Goal: Complete application form

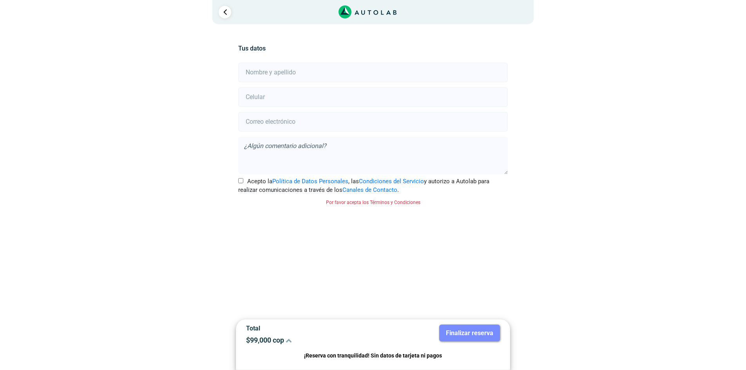
click at [295, 74] on input "text" at bounding box center [372, 73] width 269 height 20
type input "[PERSON_NAME]"
click at [298, 97] on input "number" at bounding box center [372, 97] width 269 height 20
type input "1"
type input "3138545314"
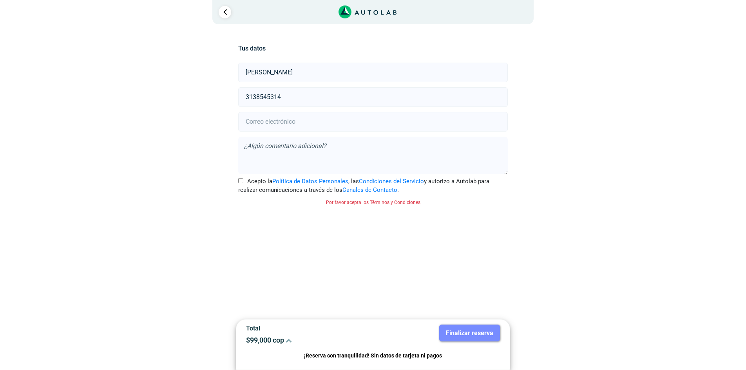
click at [301, 120] on input "email" at bounding box center [372, 122] width 269 height 20
type input "[EMAIL_ADDRESS][DOMAIN_NAME]"
click at [242, 181] on input "Acepto la Política de Datos Personales , las Condiciones del Servicio y autoriz…" at bounding box center [240, 180] width 5 height 5
checkbox input "true"
click at [224, 12] on link "Ir al paso anterior" at bounding box center [225, 12] width 13 height 13
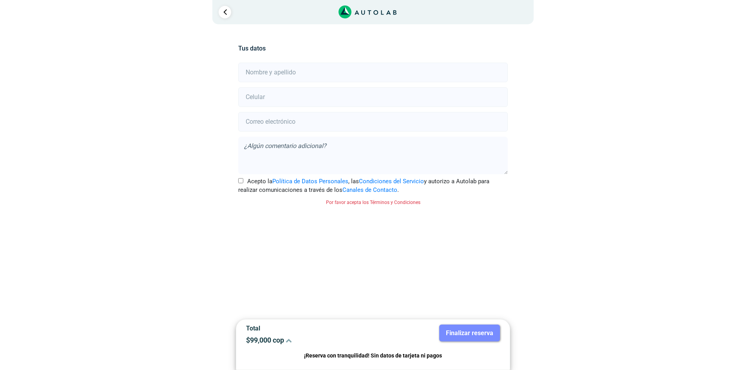
click at [241, 181] on input "Acepto la Política de Datos Personales , las Condiciones del Servicio y autoriz…" at bounding box center [240, 180] width 5 height 5
checkbox input "true"
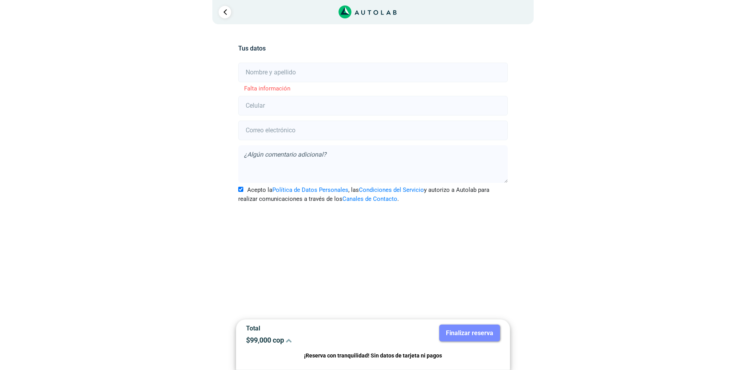
click at [312, 72] on input "text" at bounding box center [372, 73] width 269 height 20
type input "[PERSON_NAME]"
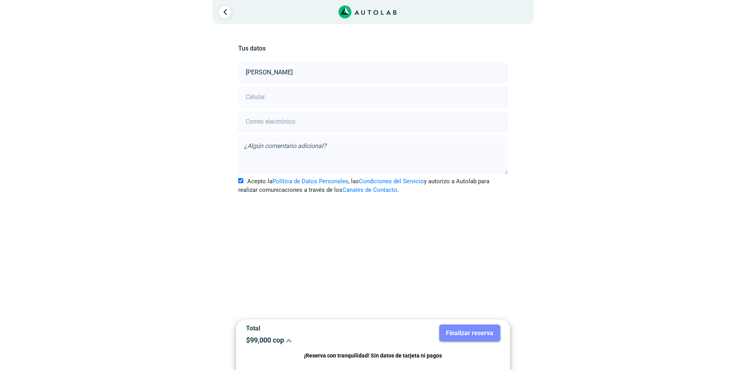
click at [307, 103] on input "number" at bounding box center [372, 97] width 269 height 20
type input "3138545314"
click at [307, 119] on input "email" at bounding box center [372, 122] width 269 height 20
type input "[EMAIL_ADDRESS][DOMAIN_NAME]"
click at [247, 145] on textarea at bounding box center [372, 156] width 269 height 38
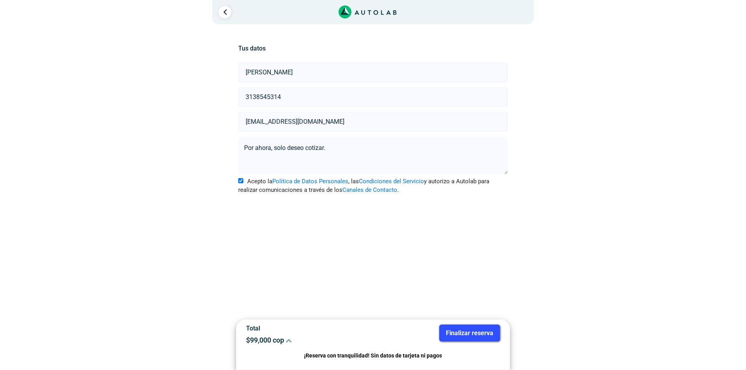
type textarea "Por ahora, solo deseo cotizar."
click at [476, 330] on button "Finalizar reserva" at bounding box center [469, 333] width 61 height 17
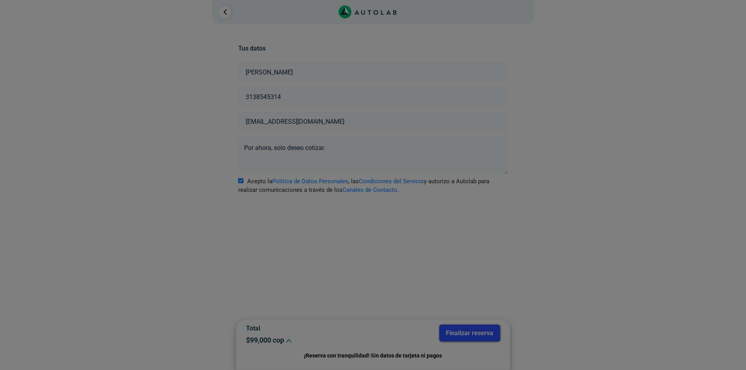
click at [465, 328] on div at bounding box center [373, 185] width 746 height 370
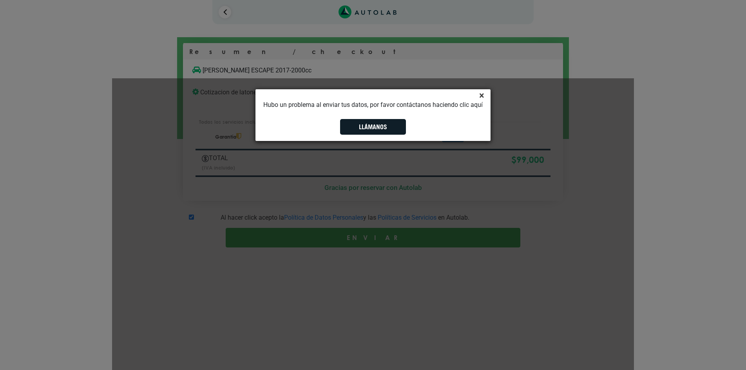
click at [481, 96] on span "×" at bounding box center [481, 95] width 5 height 11
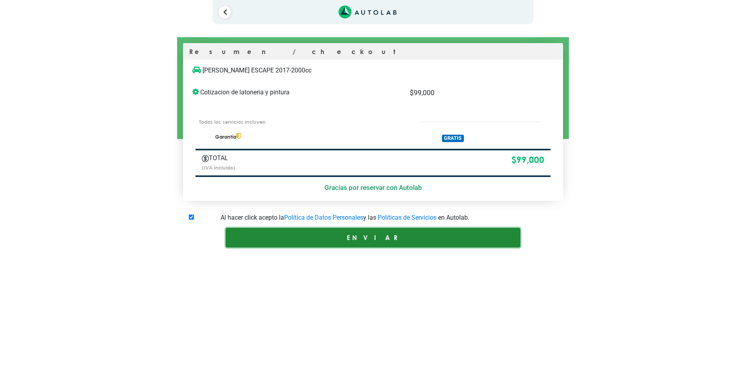
click at [378, 237] on button "ENVIAR" at bounding box center [373, 237] width 294 height 19
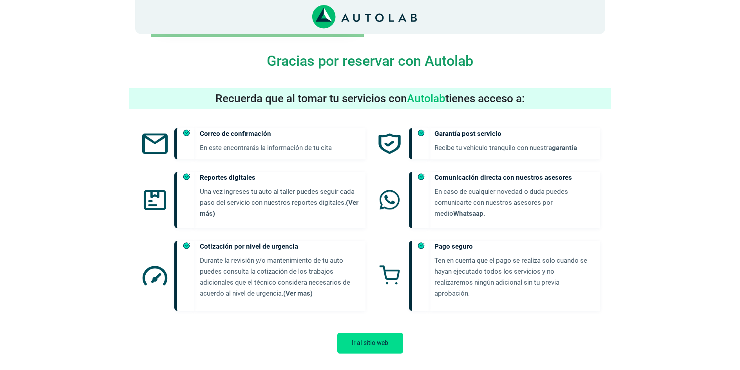
scroll to position [251, 0]
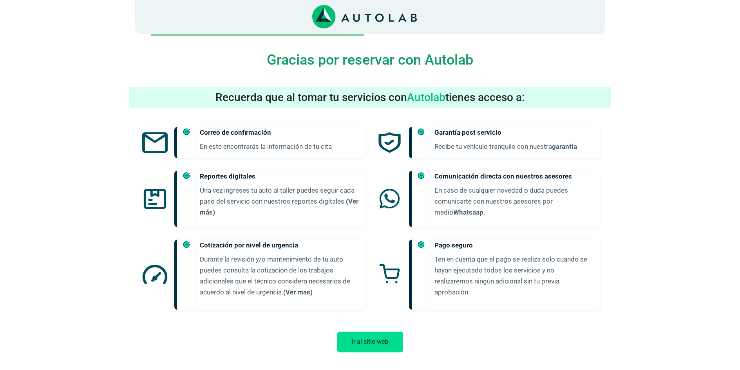
click at [359, 332] on button "Ir al sitio web" at bounding box center [370, 342] width 66 height 21
